Goal: Communication & Community: Share content

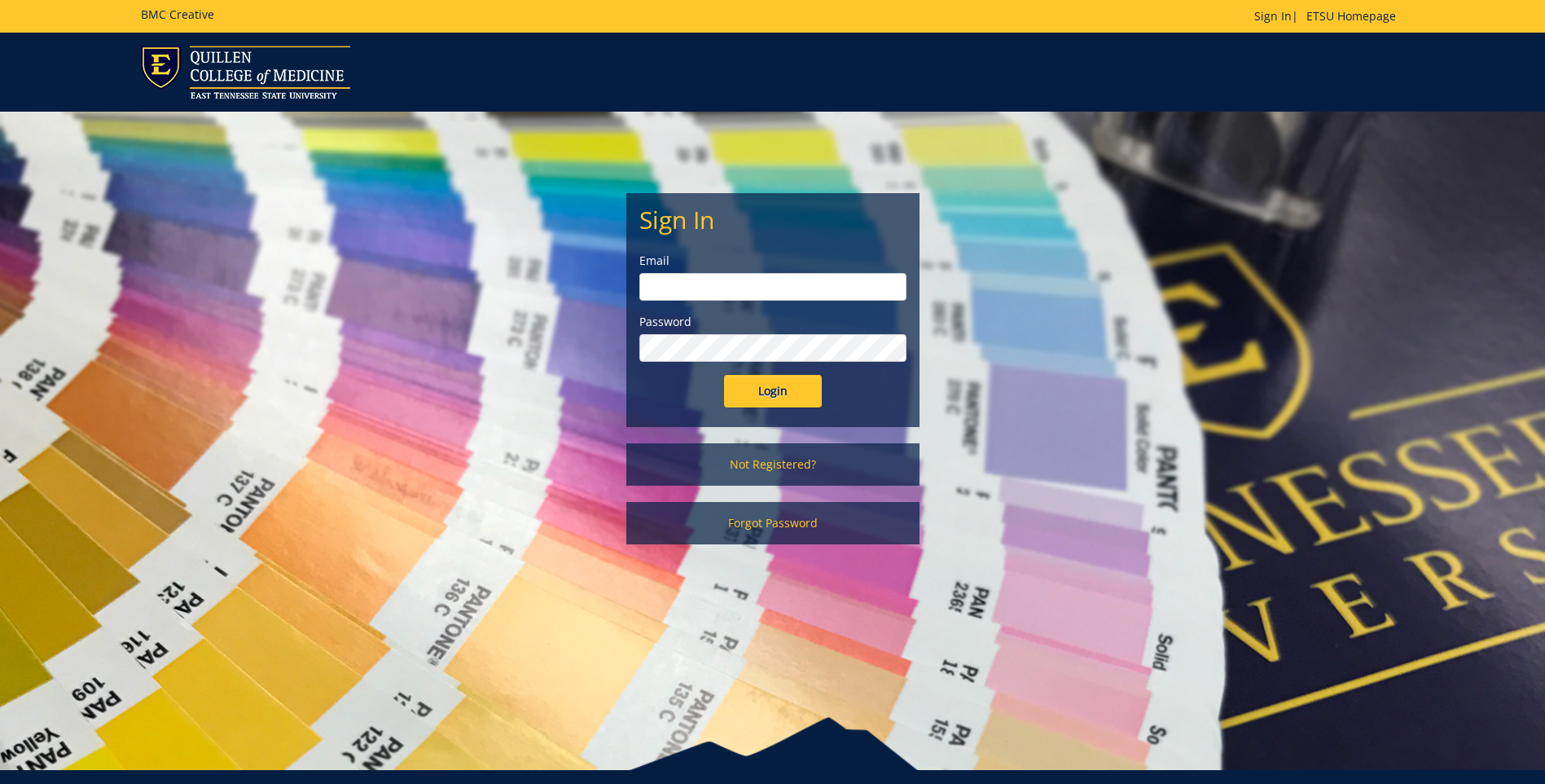
type input "projects@etsu.edu"
click at [776, 401] on input "Login" at bounding box center [773, 390] width 98 height 33
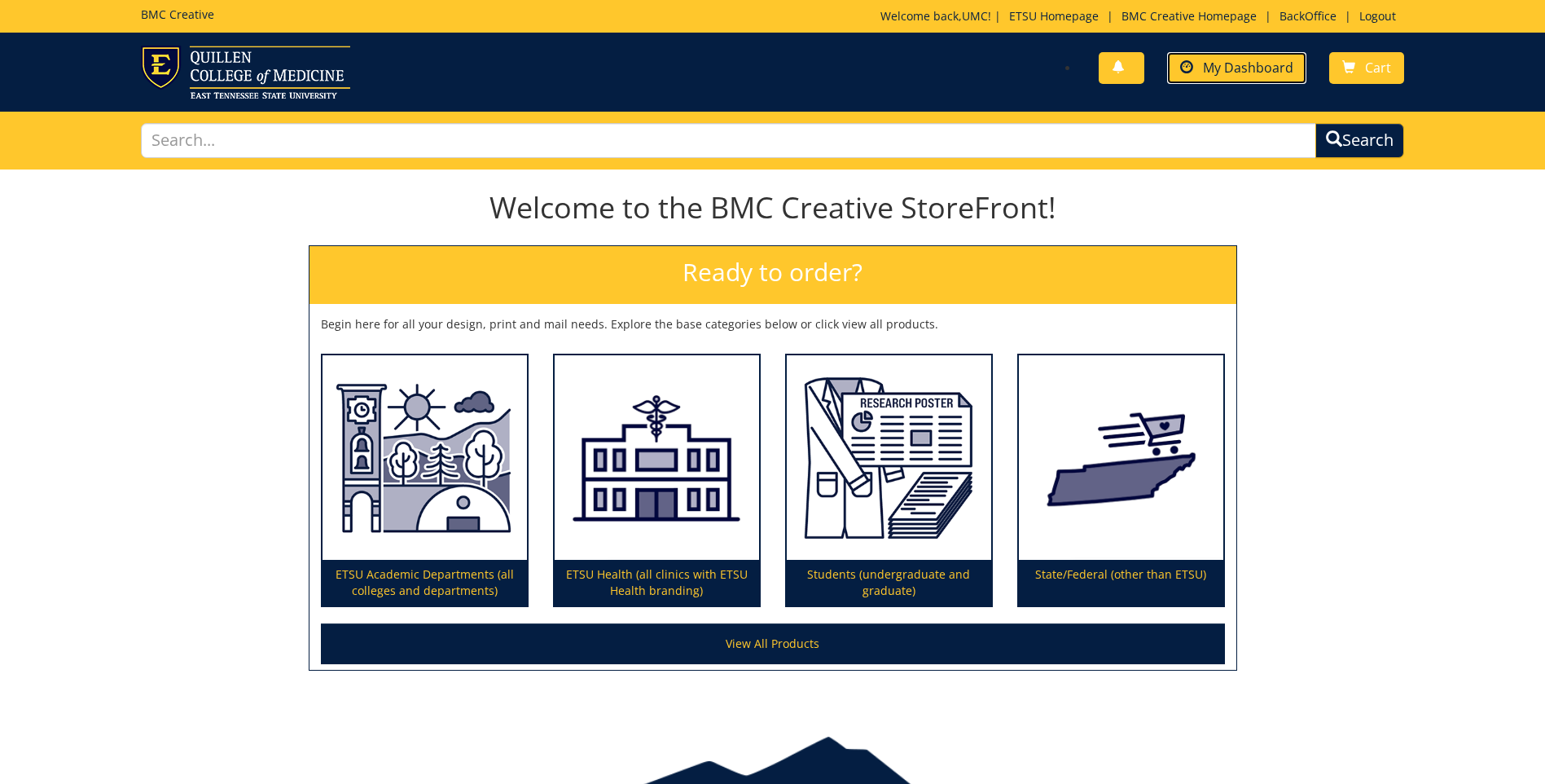
click at [1224, 65] on span "My Dashboard" at bounding box center [1248, 67] width 90 height 18
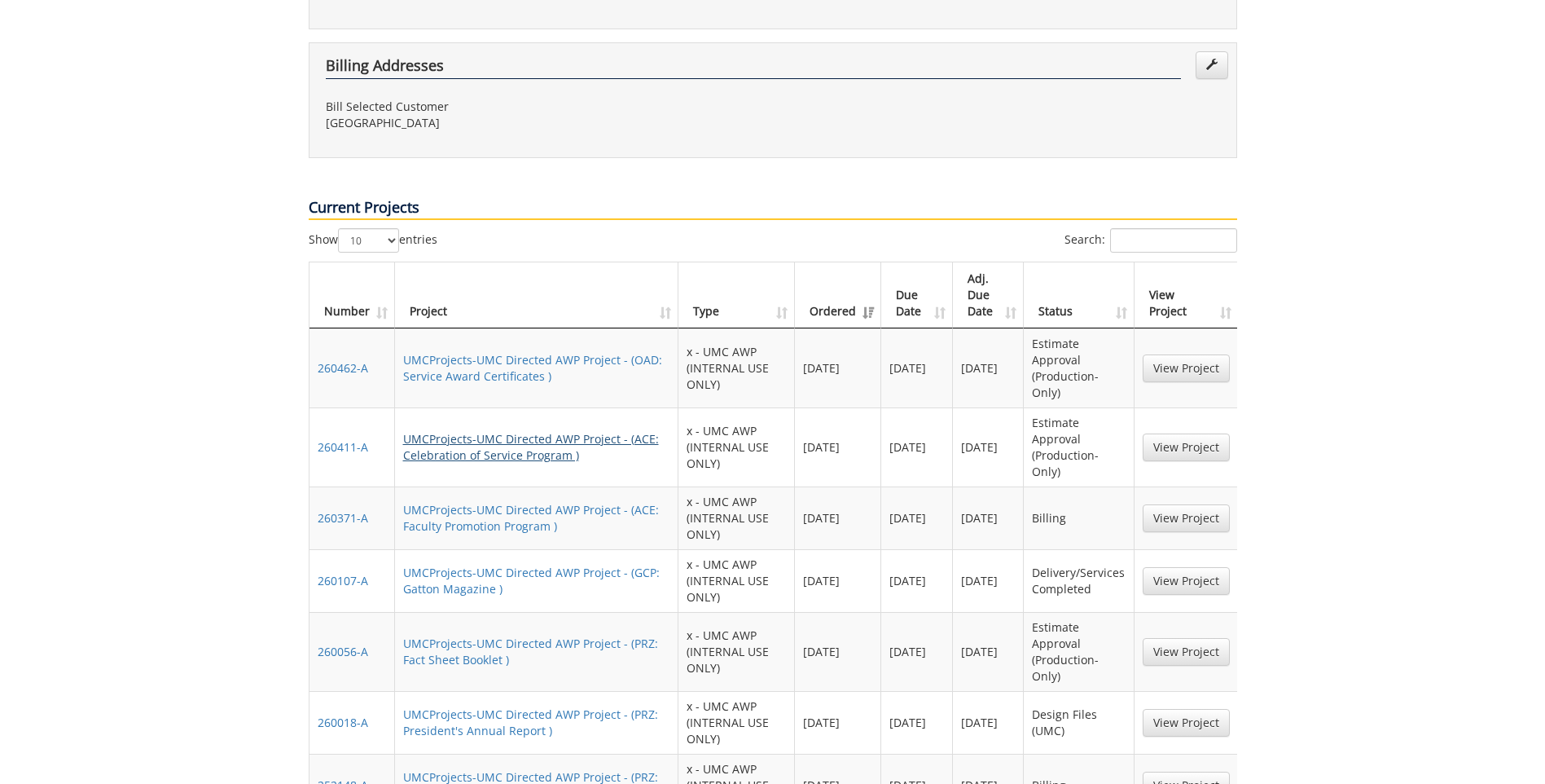
scroll to position [977, 0]
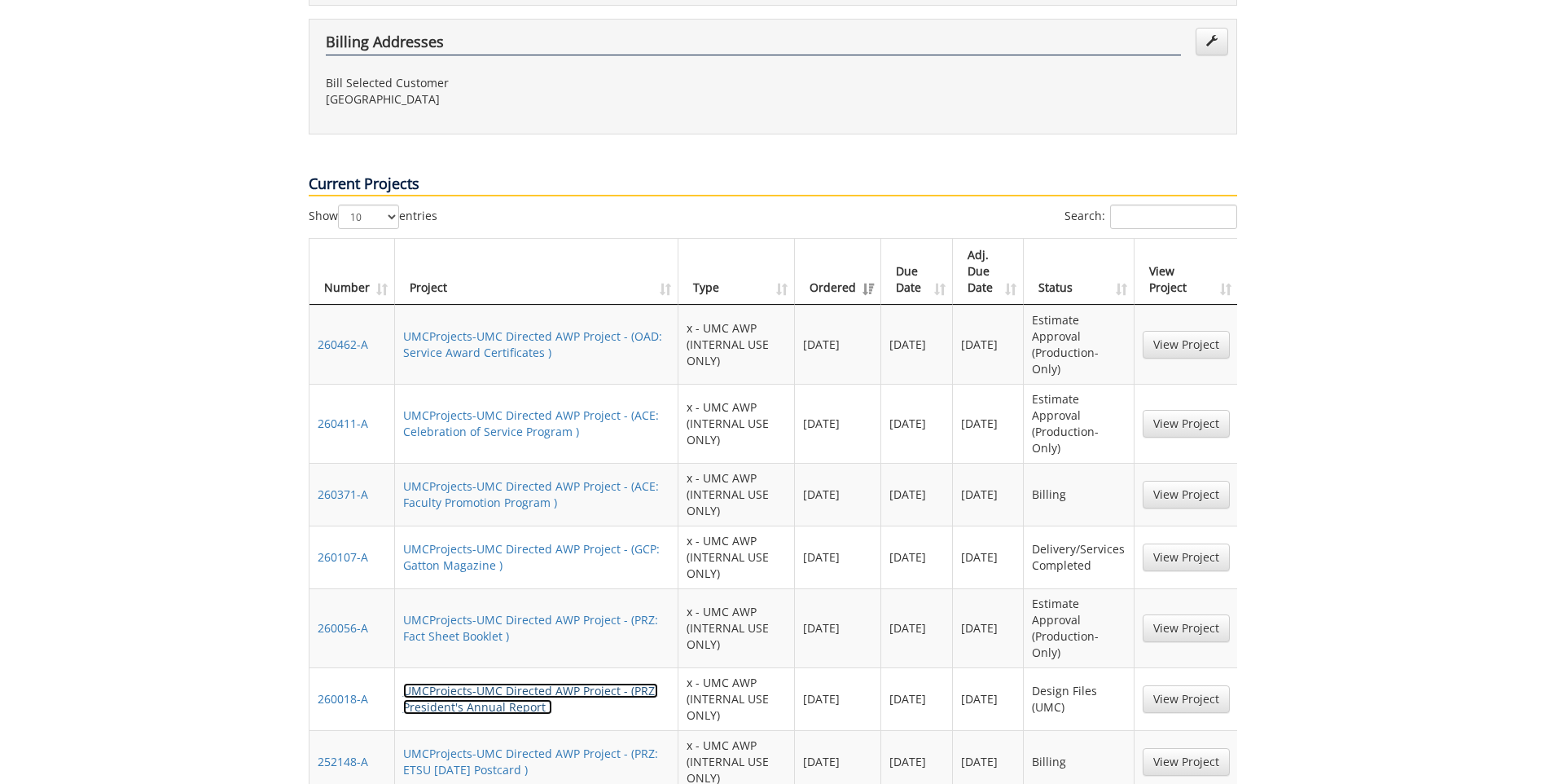
click at [479, 683] on link "UMCProjects-UMC Directed AWP Project - (PRZ: President's Annual Report )" at bounding box center [530, 699] width 255 height 32
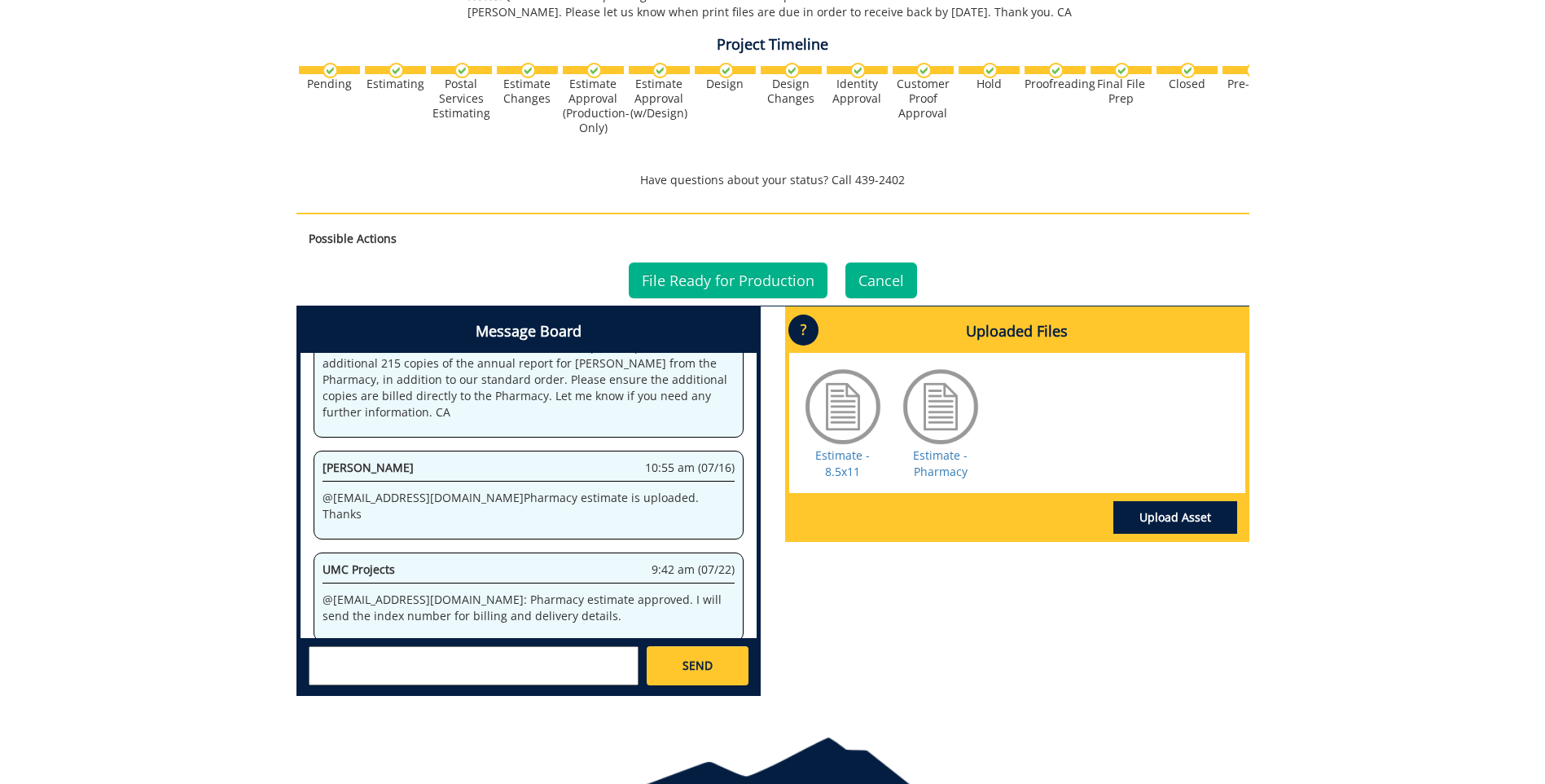
scroll to position [733, 0]
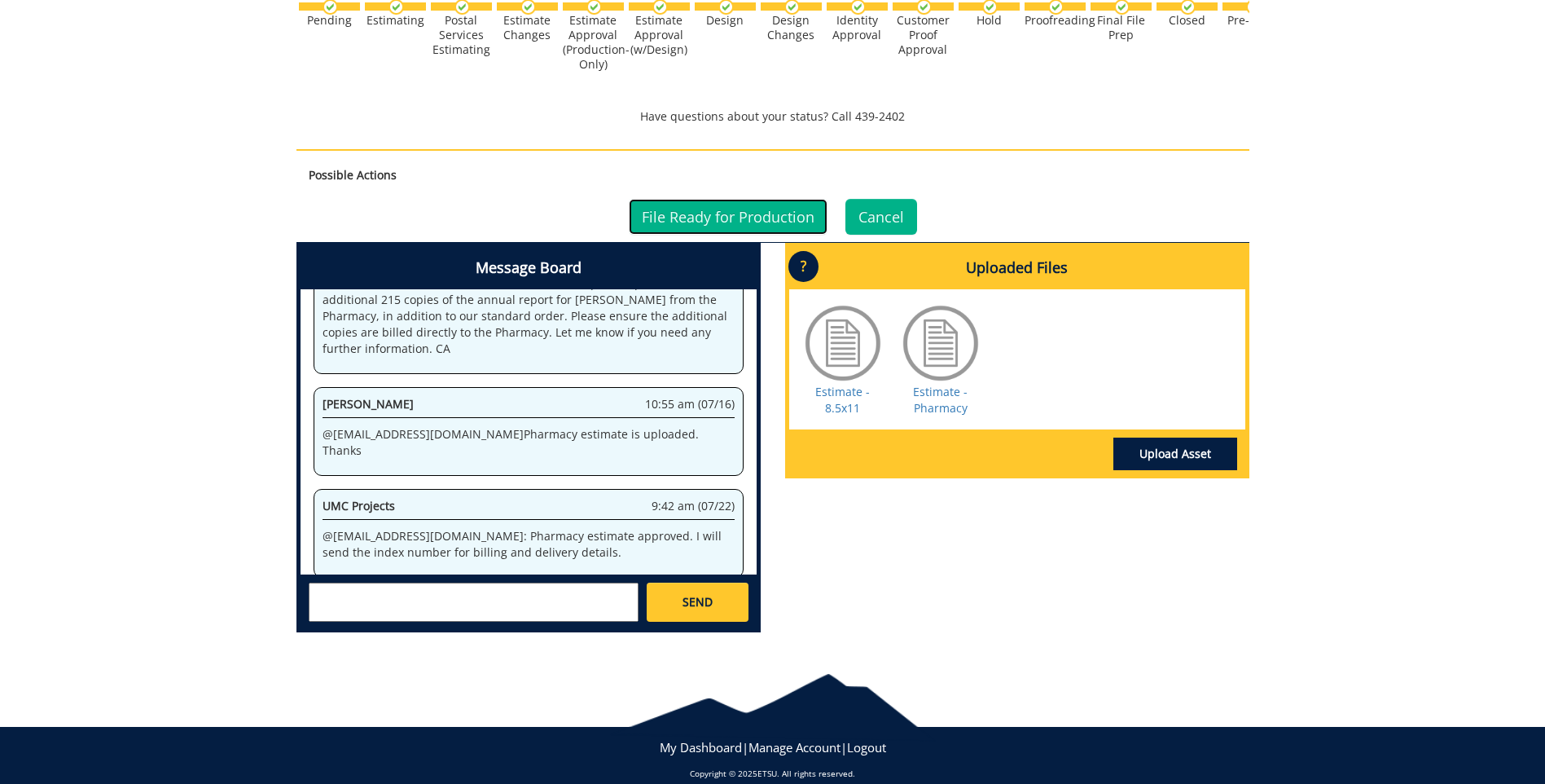
click at [711, 222] on link "File Ready for Production" at bounding box center [728, 216] width 199 height 36
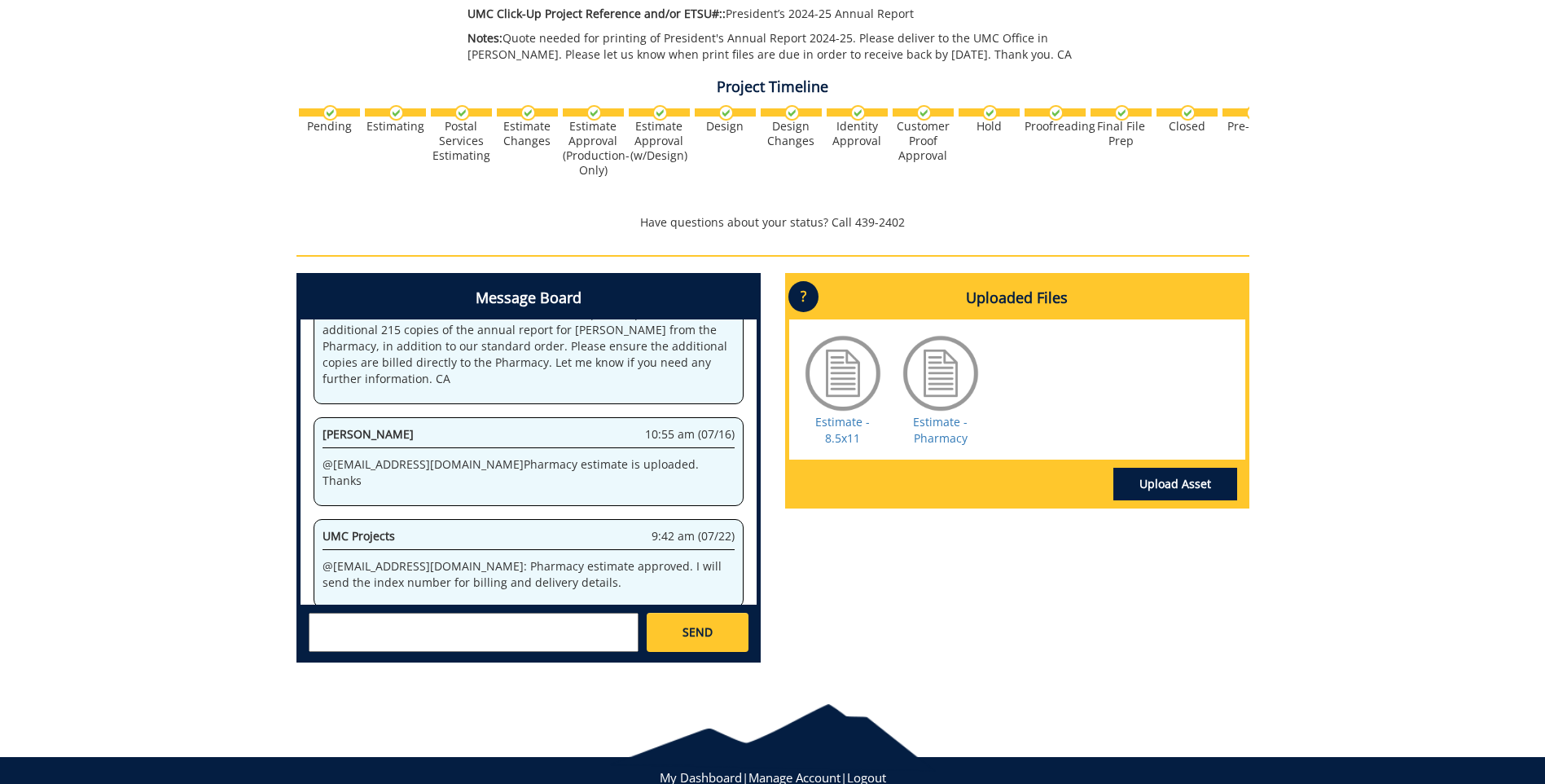
scroll to position [677, 0]
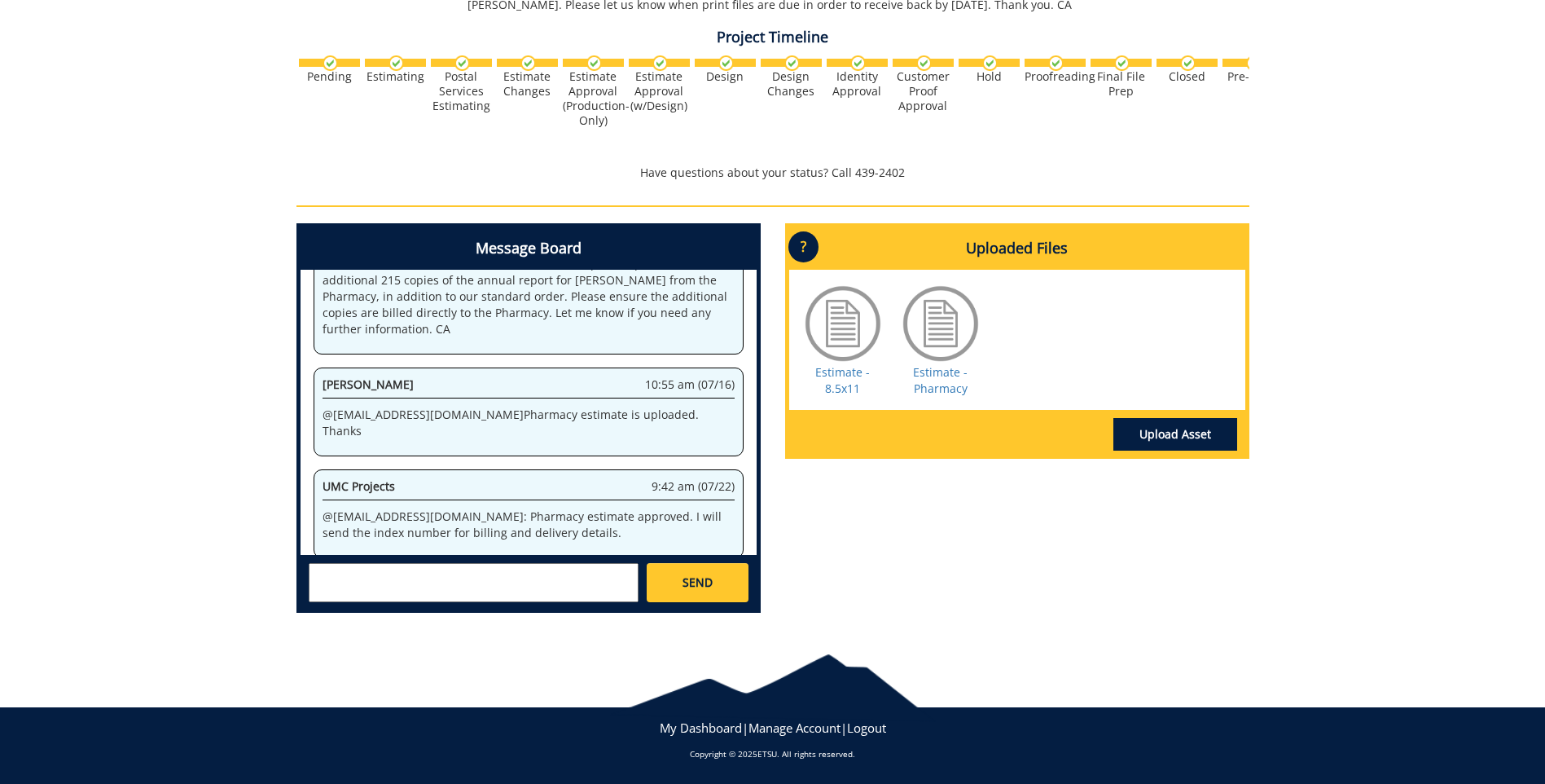
click at [373, 573] on textarea at bounding box center [473, 582] width 330 height 39
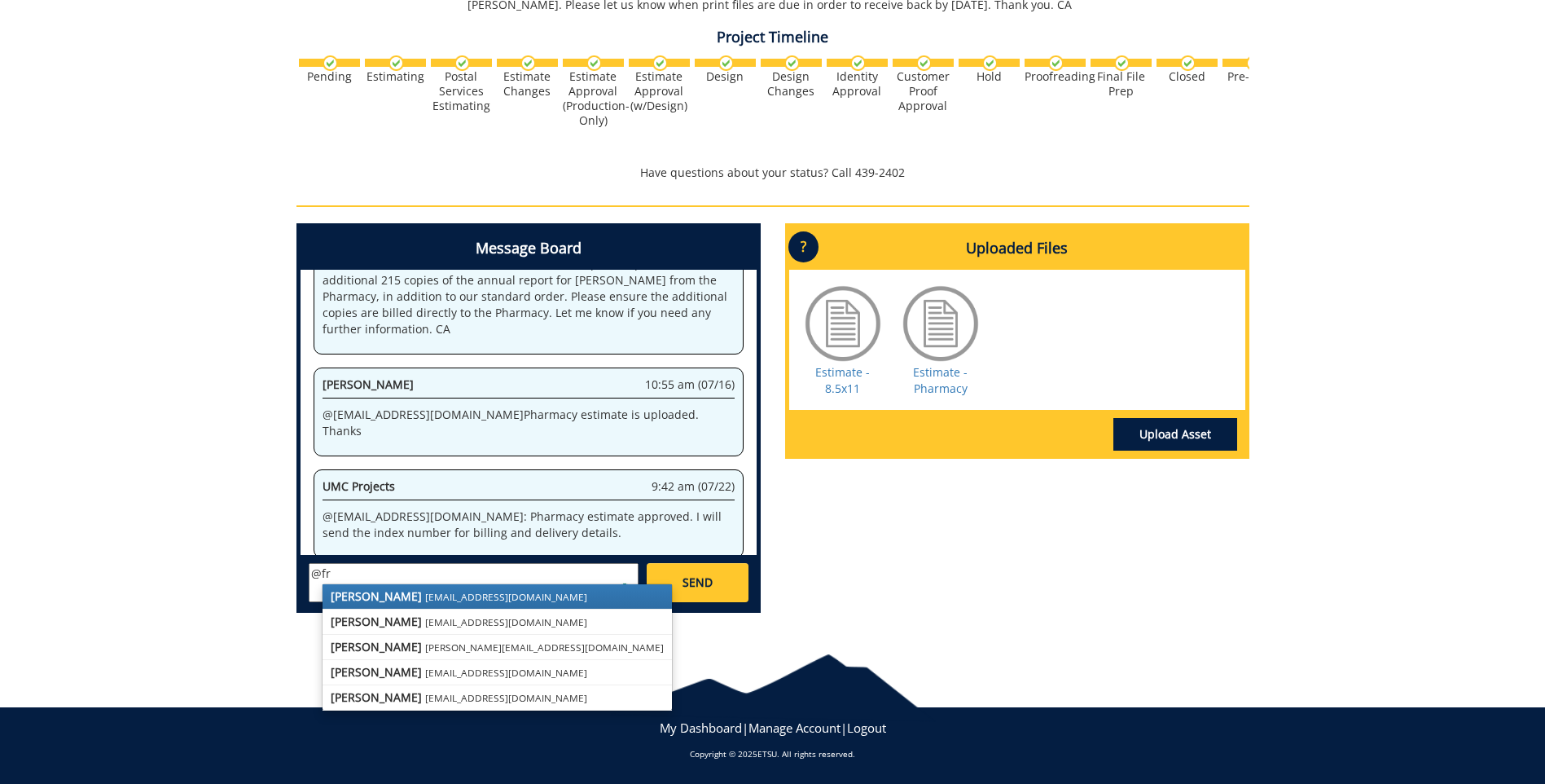
click at [386, 595] on strong "[PERSON_NAME]" at bounding box center [376, 595] width 91 height 16
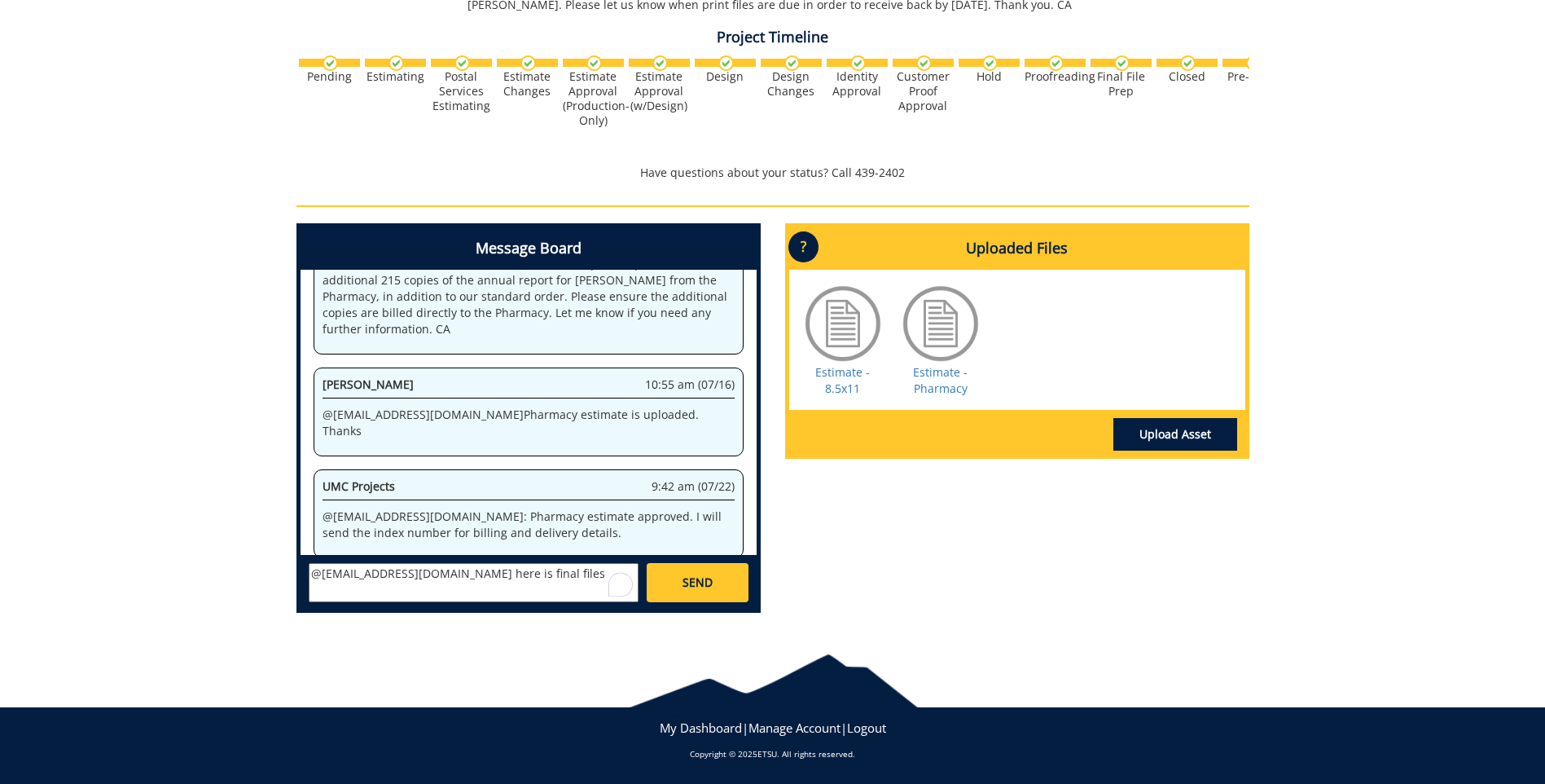
paste textarea "[URL][DOMAIN_NAME]"
click at [363, 598] on textarea "@[EMAIL_ADDRESS][DOMAIN_NAME] here is final files [URL][DOMAIN_NAME]" at bounding box center [473, 582] width 330 height 39
type textarea "@[EMAIL_ADDRESS][DOMAIN_NAME] here is final files [URL][DOMAIN_NAME] please del…"
click at [685, 574] on span "SEND" at bounding box center [698, 582] width 30 height 17
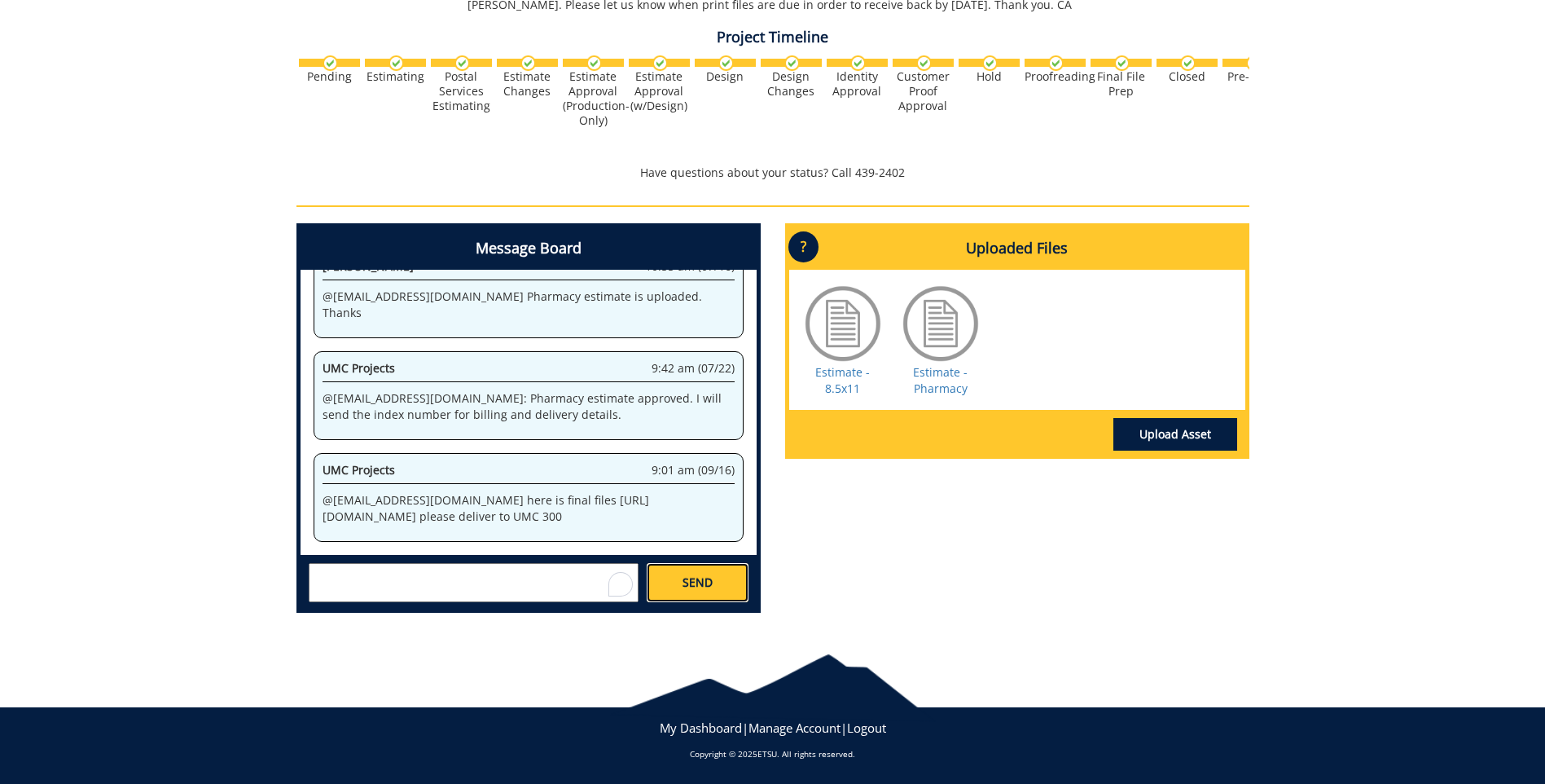
scroll to position [49152, 0]
